Goal: Task Accomplishment & Management: Complete application form

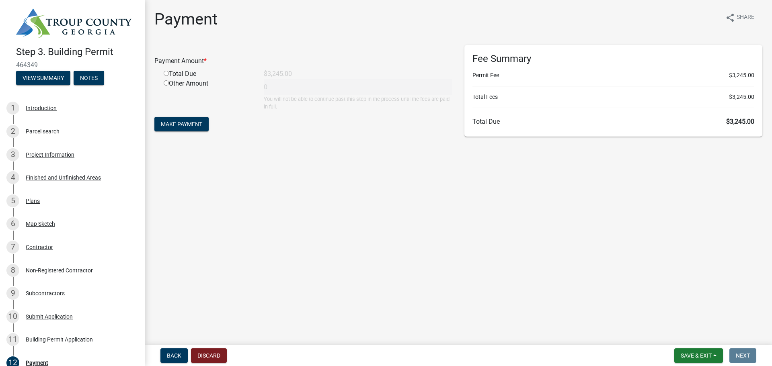
click at [168, 73] on input "radio" at bounding box center [166, 73] width 5 height 5
radio input "true"
type input "3245"
click at [179, 124] on span "Make Payment" at bounding box center [181, 124] width 41 height 6
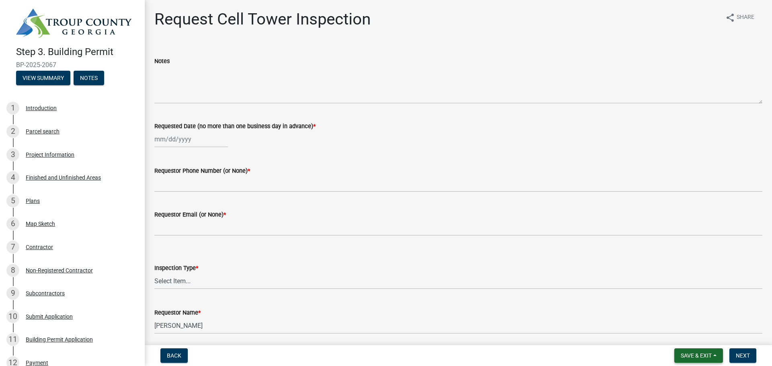
click at [708, 354] on span "Save & Exit" at bounding box center [696, 356] width 31 height 6
click at [688, 337] on button "Save & Exit" at bounding box center [691, 334] width 64 height 19
